Goal: Task Accomplishment & Management: Complete application form

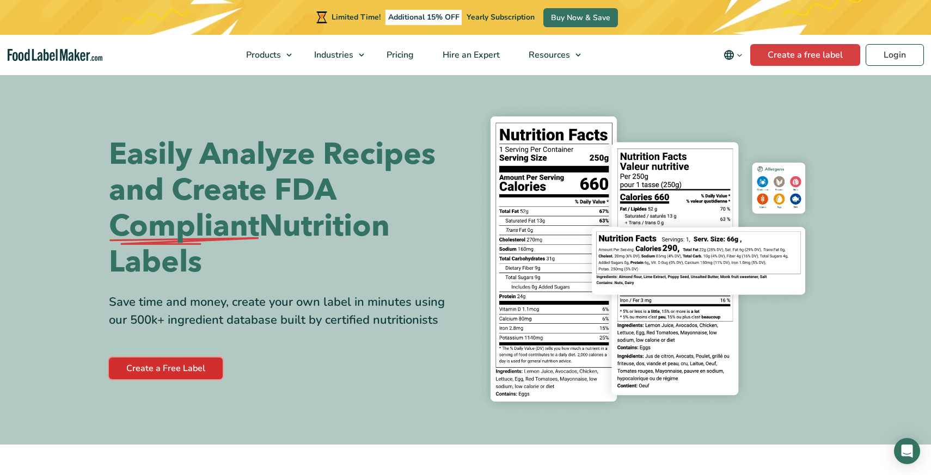
click at [170, 366] on link "Create a Free Label" at bounding box center [166, 369] width 114 height 22
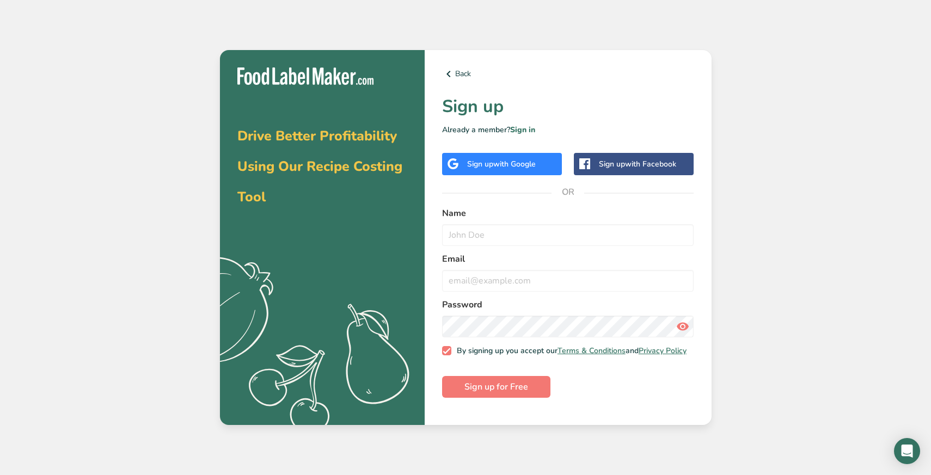
click at [475, 159] on div "Sign up with Google" at bounding box center [501, 163] width 69 height 11
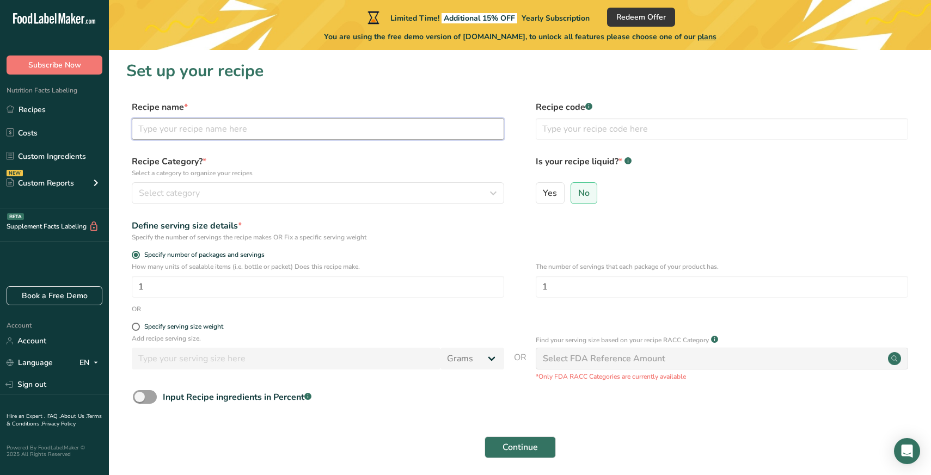
click at [167, 134] on input "text" at bounding box center [318, 129] width 372 height 22
click at [183, 195] on span "Select category" at bounding box center [169, 193] width 61 height 13
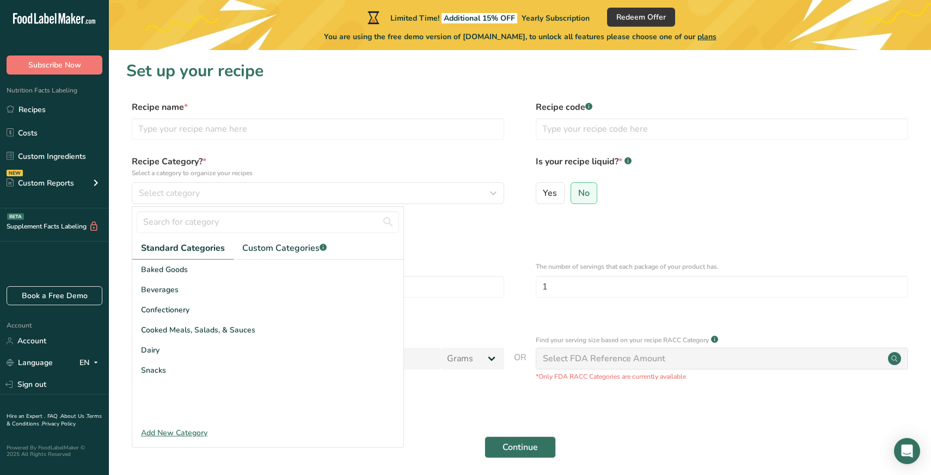
click at [494, 241] on div "Specify the number of servings the recipe makes OR Fix a specific serving weight" at bounding box center [318, 237] width 372 height 10
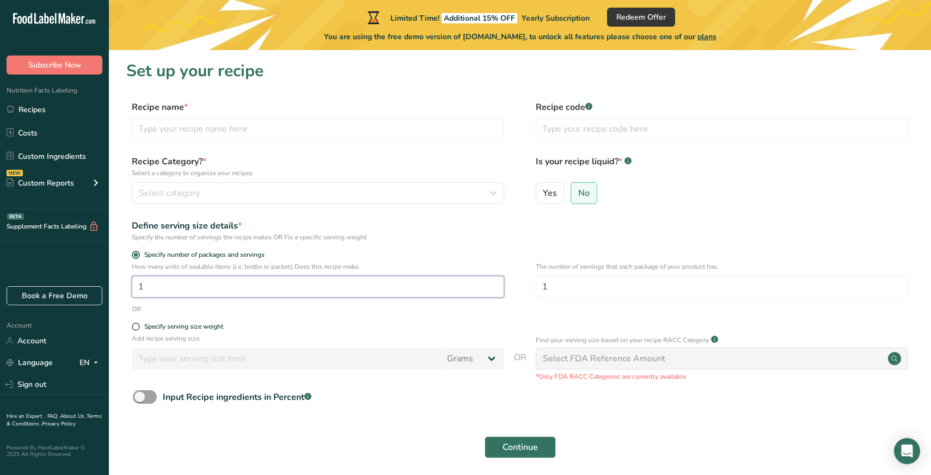
click at [205, 292] on input "1" at bounding box center [318, 287] width 372 height 22
click at [114, 146] on section "Set up your recipe Recipe name * Recipe code .a-a{fill:#347362;}.b-a{fill:#fff;…" at bounding box center [520, 266] width 822 height 432
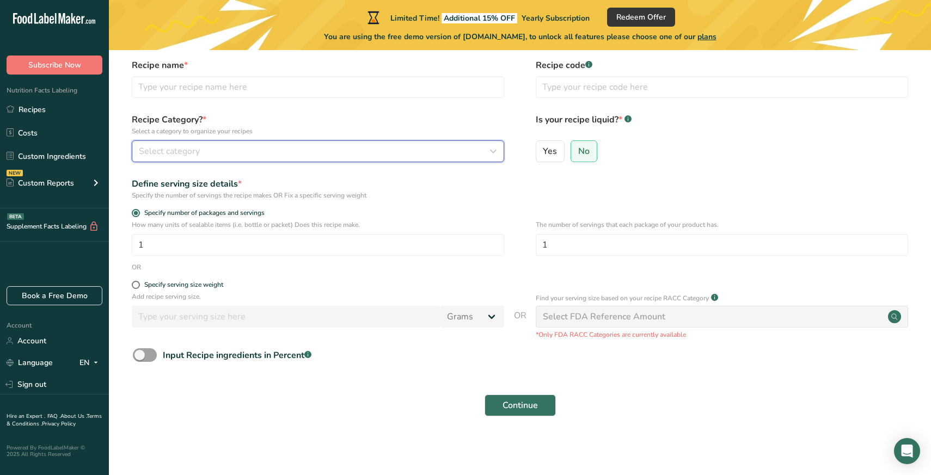
click at [140, 151] on span "Select category" at bounding box center [169, 151] width 61 height 13
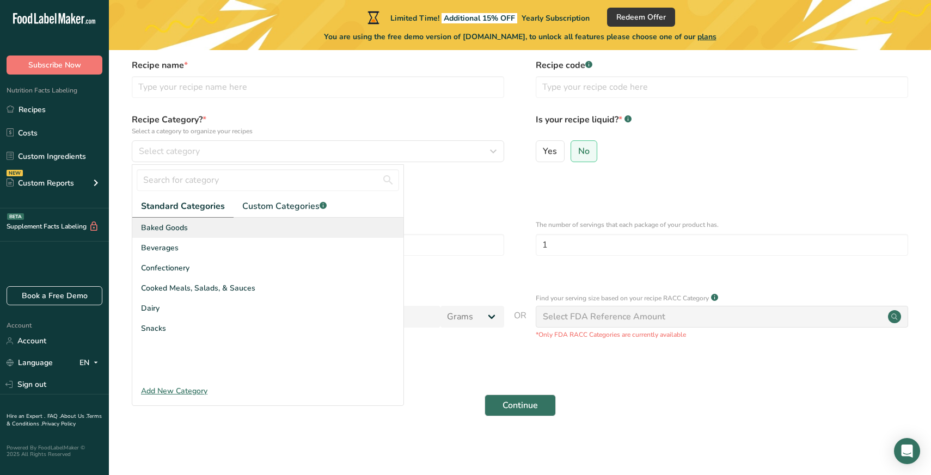
click at [152, 230] on span "Baked Goods" at bounding box center [164, 227] width 47 height 11
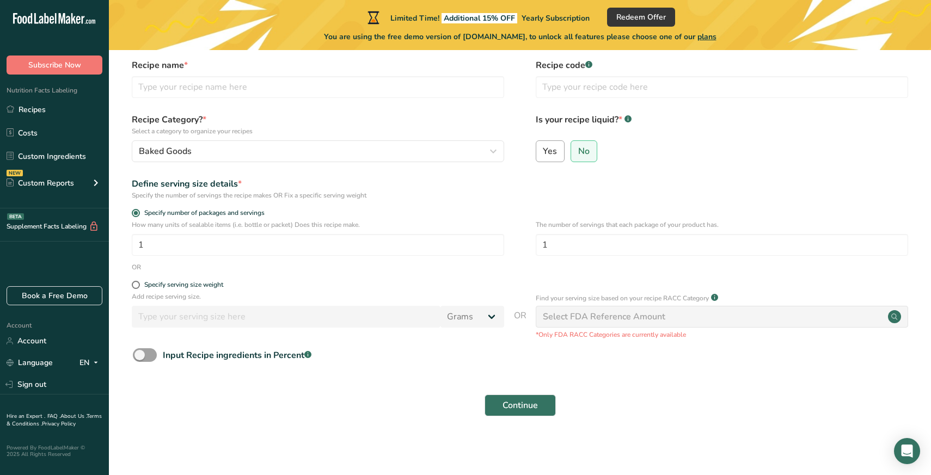
click at [547, 157] on label "Yes" at bounding box center [550, 151] width 29 height 22
click at [543, 155] on input "Yes" at bounding box center [539, 151] width 7 height 7
radio input "true"
radio input "false"
select select "22"
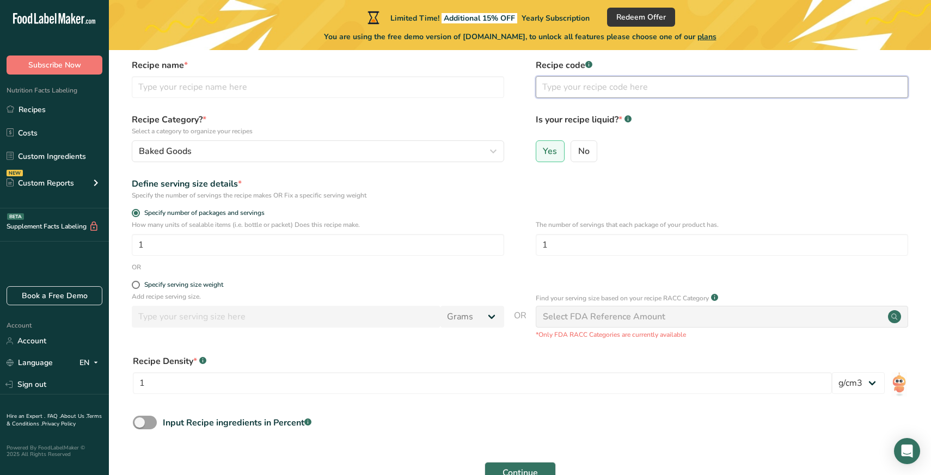
click at [562, 93] on input "text" at bounding box center [722, 87] width 372 height 22
type input "BISC"
click at [602, 103] on div "Recipe code .a-a{fill:#347362;}.b-a{fill:#fff;} BISC" at bounding box center [722, 82] width 372 height 46
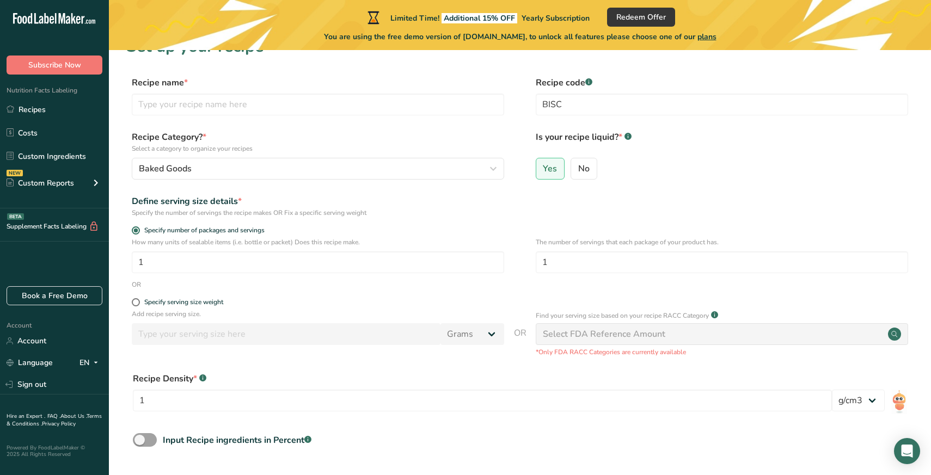
scroll to position [0, 0]
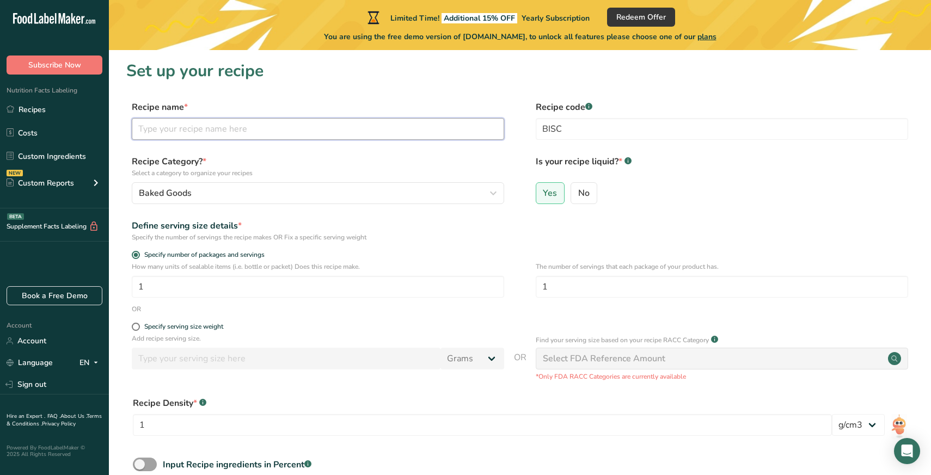
click at [218, 125] on input "text" at bounding box center [318, 129] width 372 height 22
type input "S"
type input "DCRA"
click at [348, 248] on form "Recipe name * DCRA Recipe code .a-a{fill:#347362;}.b-a{fill:#fff;} BISC Recipe …" at bounding box center [519, 317] width 787 height 432
click at [177, 292] on input "1" at bounding box center [318, 287] width 372 height 22
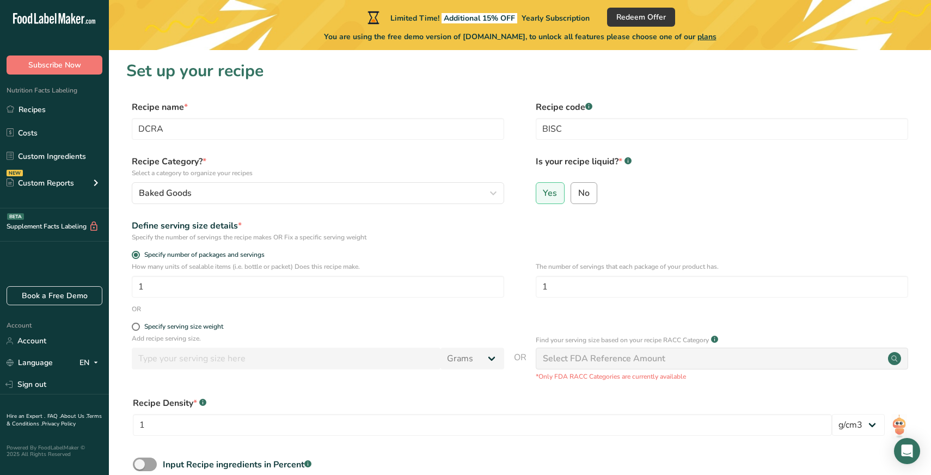
click at [585, 195] on span "No" at bounding box center [583, 193] width 11 height 11
click at [578, 195] on input "No" at bounding box center [574, 192] width 7 height 7
radio input "true"
radio input "false"
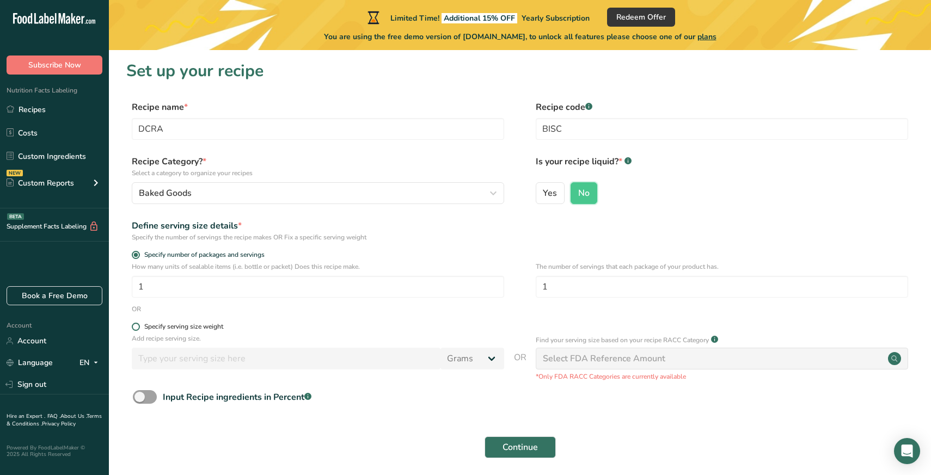
click at [134, 325] on span at bounding box center [136, 327] width 8 height 8
click at [134, 325] on input "Specify serving size weight" at bounding box center [135, 326] width 7 height 7
radio input "true"
radio input "false"
